Goal: Task Accomplishment & Management: Use online tool/utility

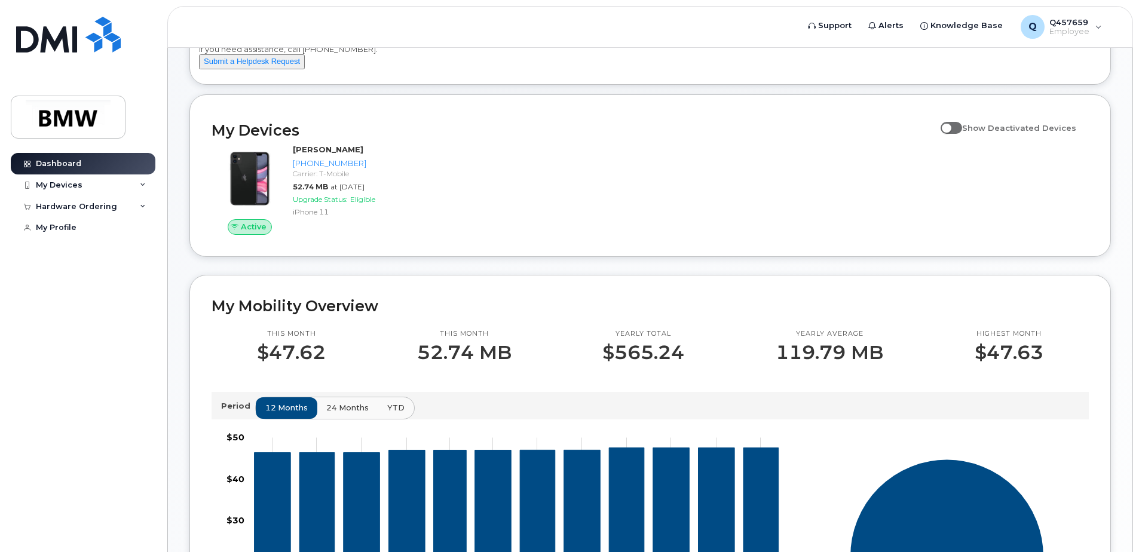
scroll to position [60, 0]
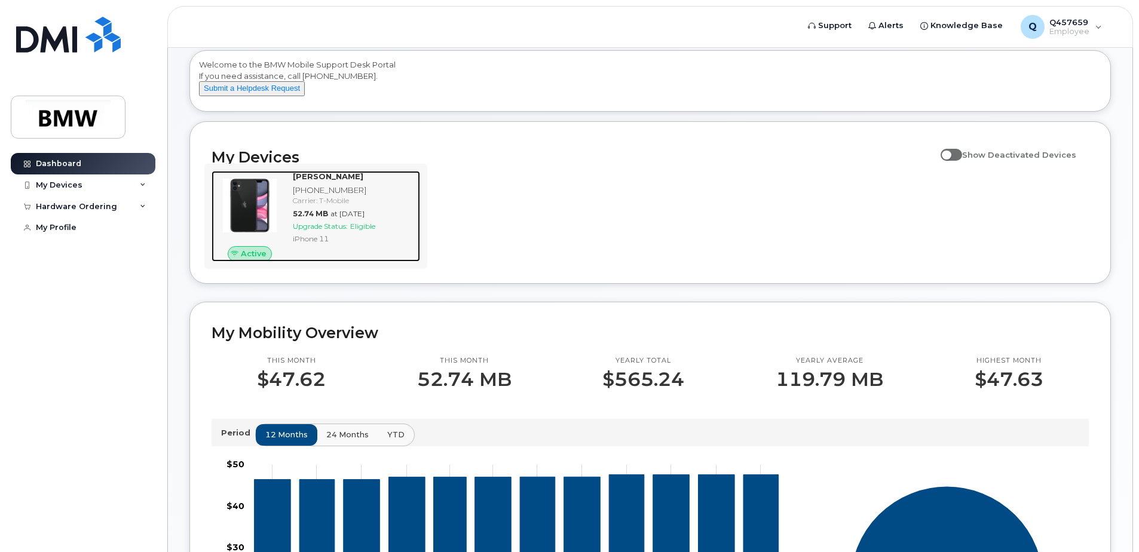
click at [341, 231] on span "Upgrade Status:" at bounding box center [320, 226] width 55 height 9
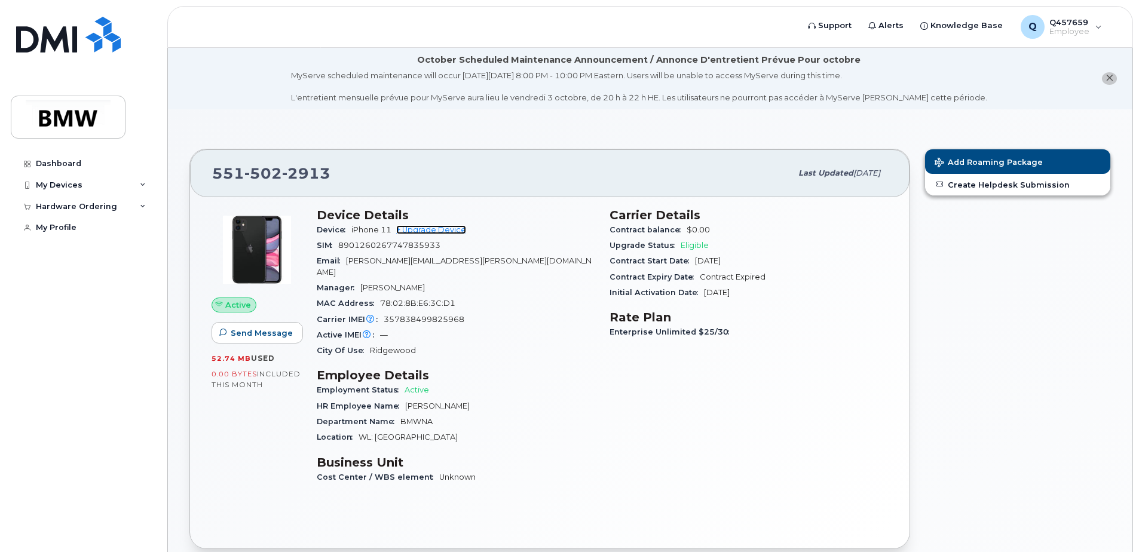
click at [438, 230] on link "+ Upgrade Device" at bounding box center [431, 229] width 70 height 9
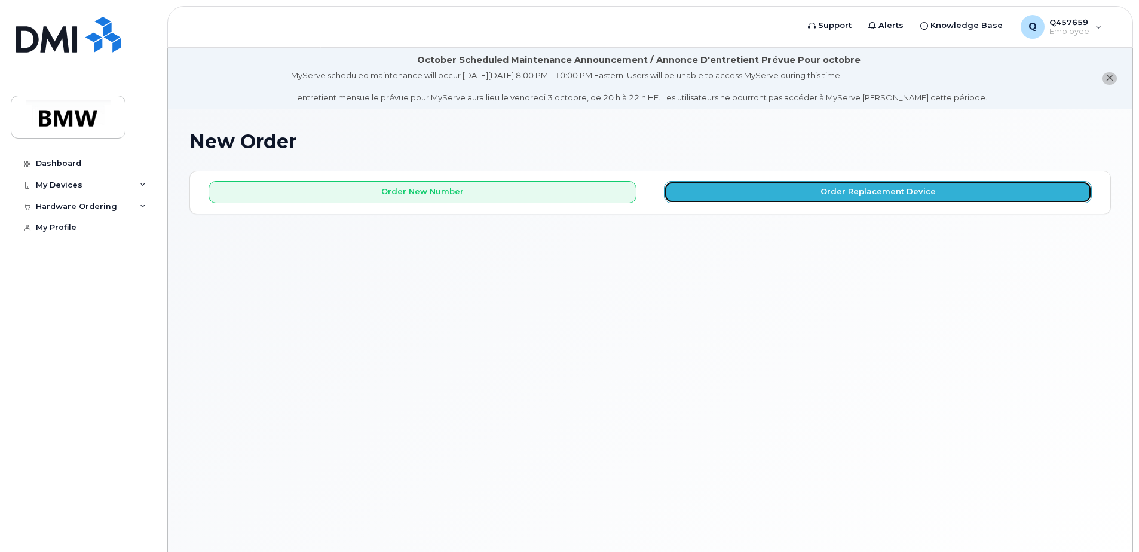
click at [794, 198] on button "Order Replacement Device" at bounding box center [878, 192] width 428 height 22
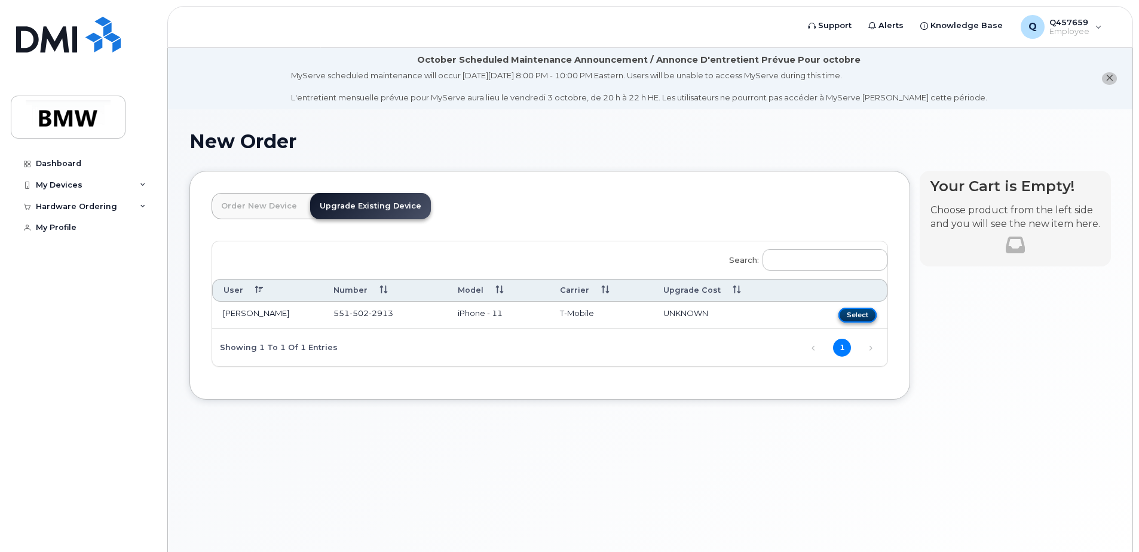
click at [859, 316] on button "Select" at bounding box center [857, 315] width 38 height 15
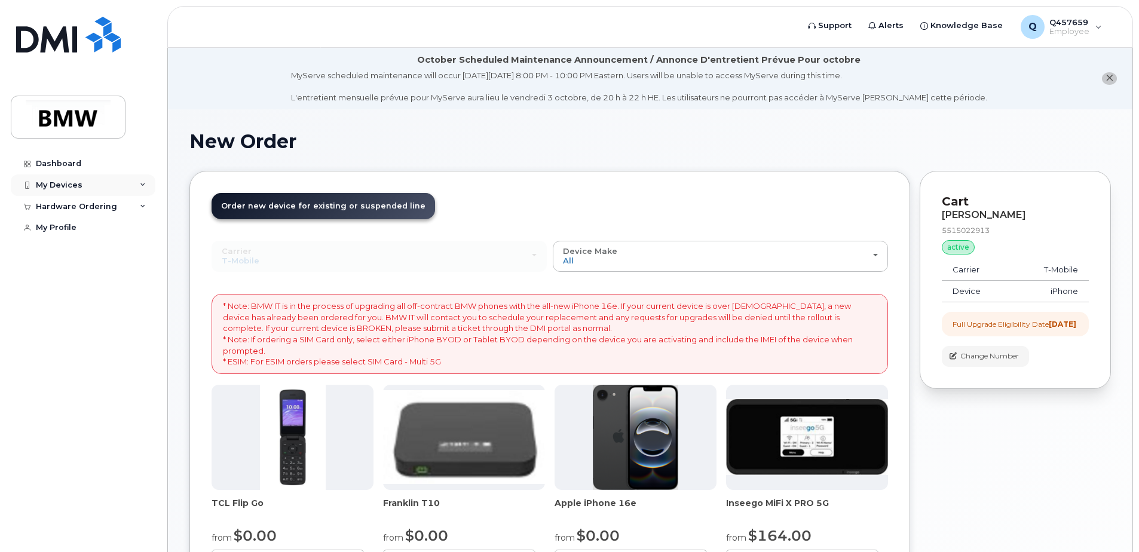
click at [130, 186] on div "My Devices" at bounding box center [83, 186] width 145 height 22
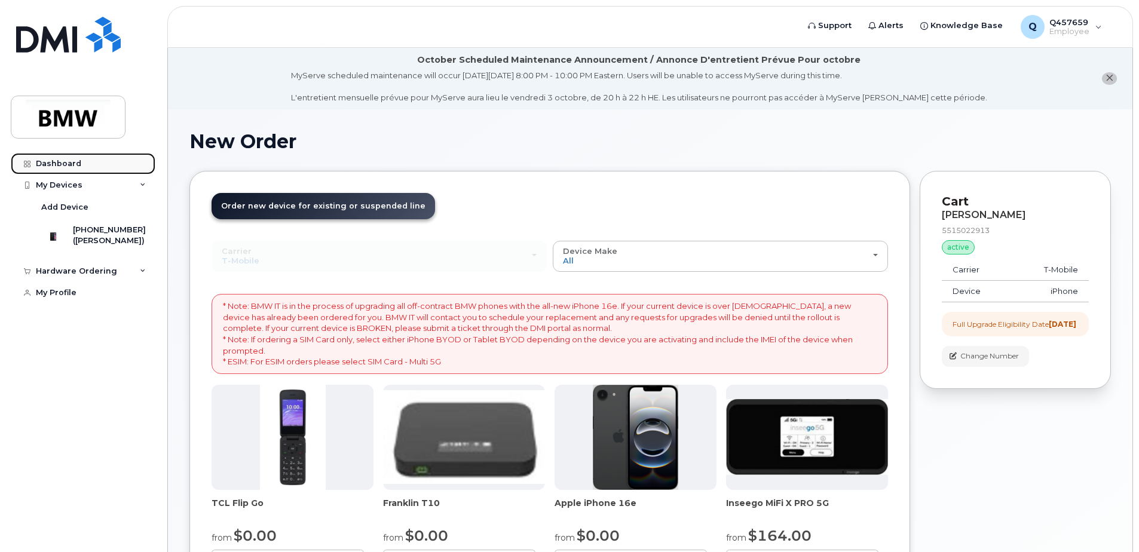
click at [74, 169] on link "Dashboard" at bounding box center [83, 164] width 145 height 22
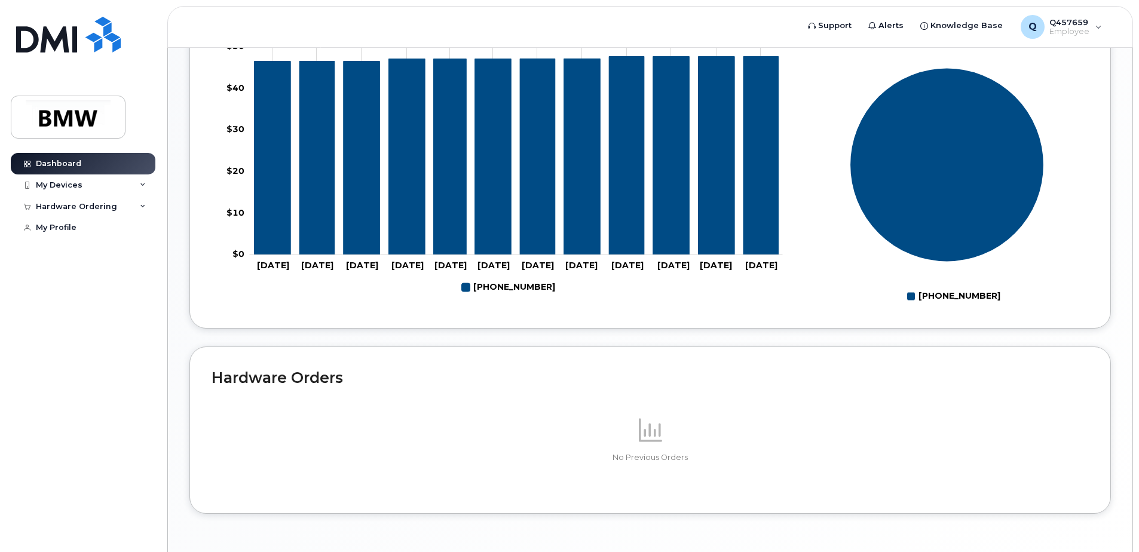
scroll to position [528, 0]
